Goal: Transaction & Acquisition: Purchase product/service

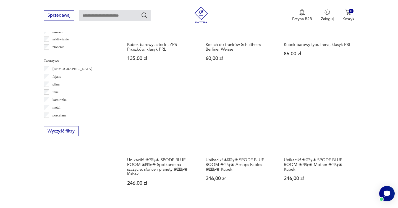
scroll to position [640, 0]
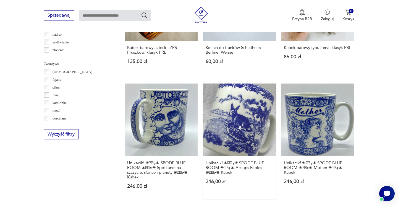
click at [250, 105] on link "Unikacik! ❀ڿڰۣ❀ SPODE BLUE ROOM ❀ڿڰۣ❀ Aesops Fables ❀ڿڰۣ❀ Kubek 246,00 zł" at bounding box center [239, 141] width 73 height 116
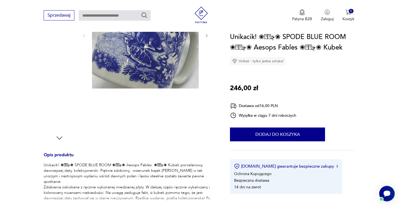
scroll to position [110, 0]
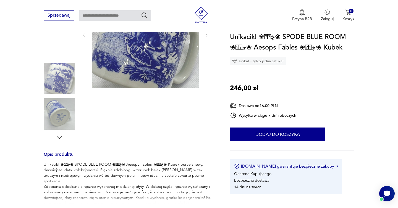
click at [54, 120] on img at bounding box center [59, 113] width 31 height 31
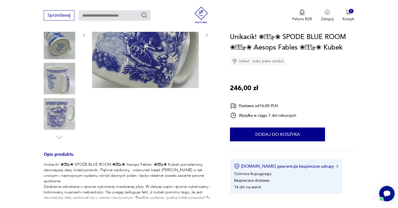
click at [54, 117] on img at bounding box center [59, 113] width 31 height 31
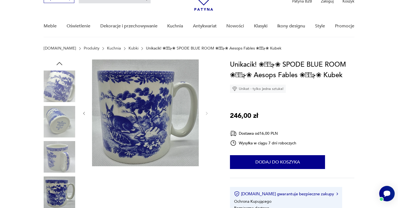
scroll to position [30, 0]
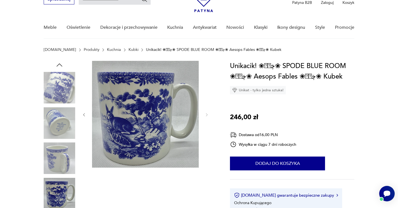
click at [85, 116] on icon "button" at bounding box center [84, 114] width 2 height 3
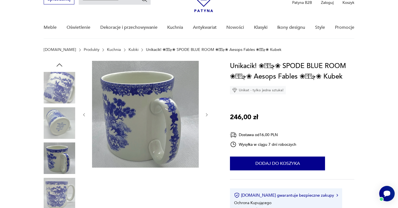
click at [85, 116] on icon "button" at bounding box center [84, 114] width 2 height 3
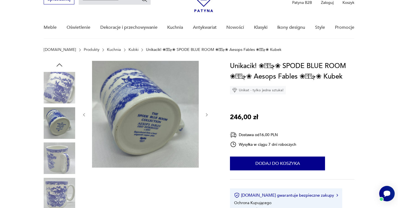
click at [85, 116] on icon "button" at bounding box center [84, 114] width 2 height 3
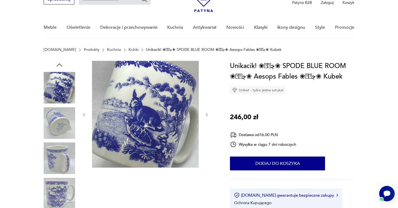
click at [204, 113] on icon "button" at bounding box center [206, 114] width 5 height 5
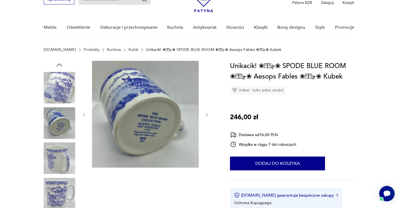
click at [205, 114] on icon "button" at bounding box center [206, 114] width 5 height 5
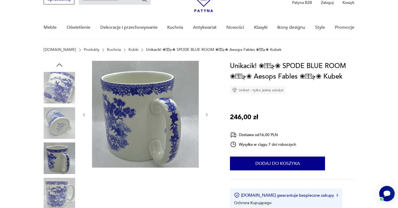
click at [205, 114] on icon "button" at bounding box center [206, 114] width 5 height 5
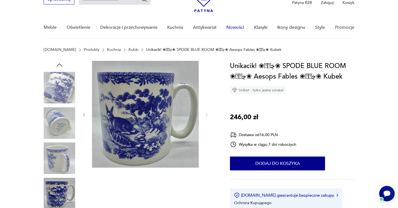
click at [233, 28] on link "Nowości" at bounding box center [235, 27] width 18 height 21
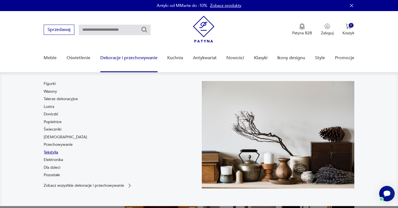
click at [52, 154] on link "Tekstylia" at bounding box center [51, 152] width 14 height 6
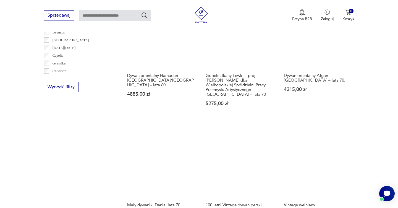
scroll to position [823, 0]
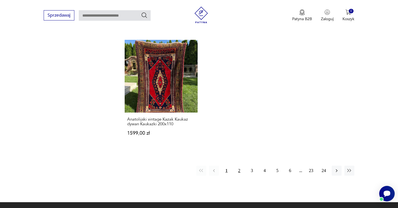
click at [239, 165] on button "2" at bounding box center [239, 170] width 10 height 10
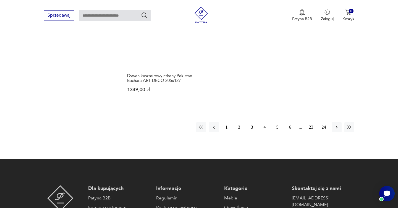
scroll to position [848, 0]
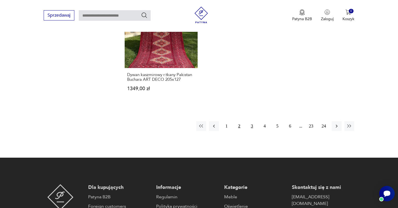
click at [253, 123] on button "3" at bounding box center [252, 126] width 10 height 10
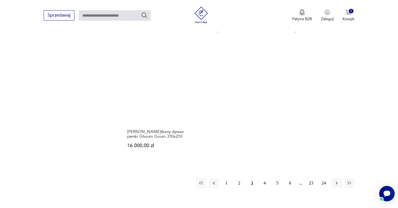
scroll to position [800, 0]
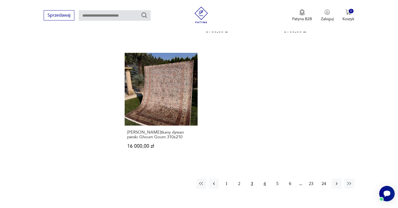
click at [264, 178] on button "4" at bounding box center [265, 183] width 10 height 10
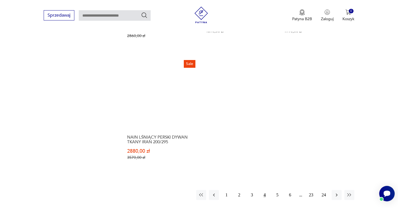
scroll to position [800, 0]
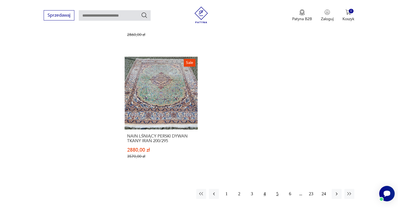
click at [279, 189] on button "5" at bounding box center [277, 194] width 10 height 10
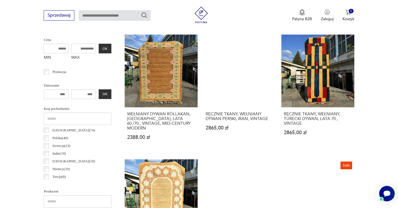
scroll to position [214, 0]
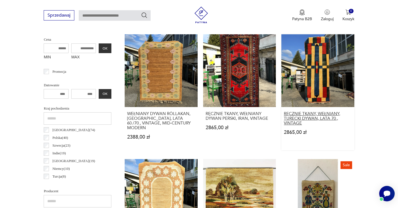
click at [304, 120] on h3 "RĘCZNIE TKANY, WEŁNIANY, TURECKI DYWAN, LATA 70., VINTAGE" at bounding box center [318, 118] width 68 height 14
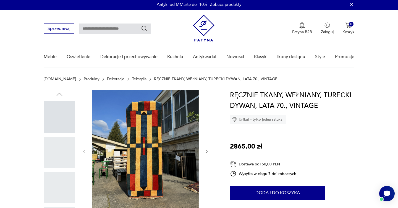
scroll to position [2, 0]
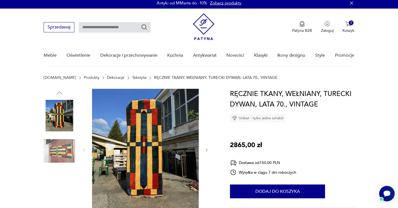
click at [62, 119] on img at bounding box center [59, 115] width 31 height 31
